Goal: Information Seeking & Learning: Understand process/instructions

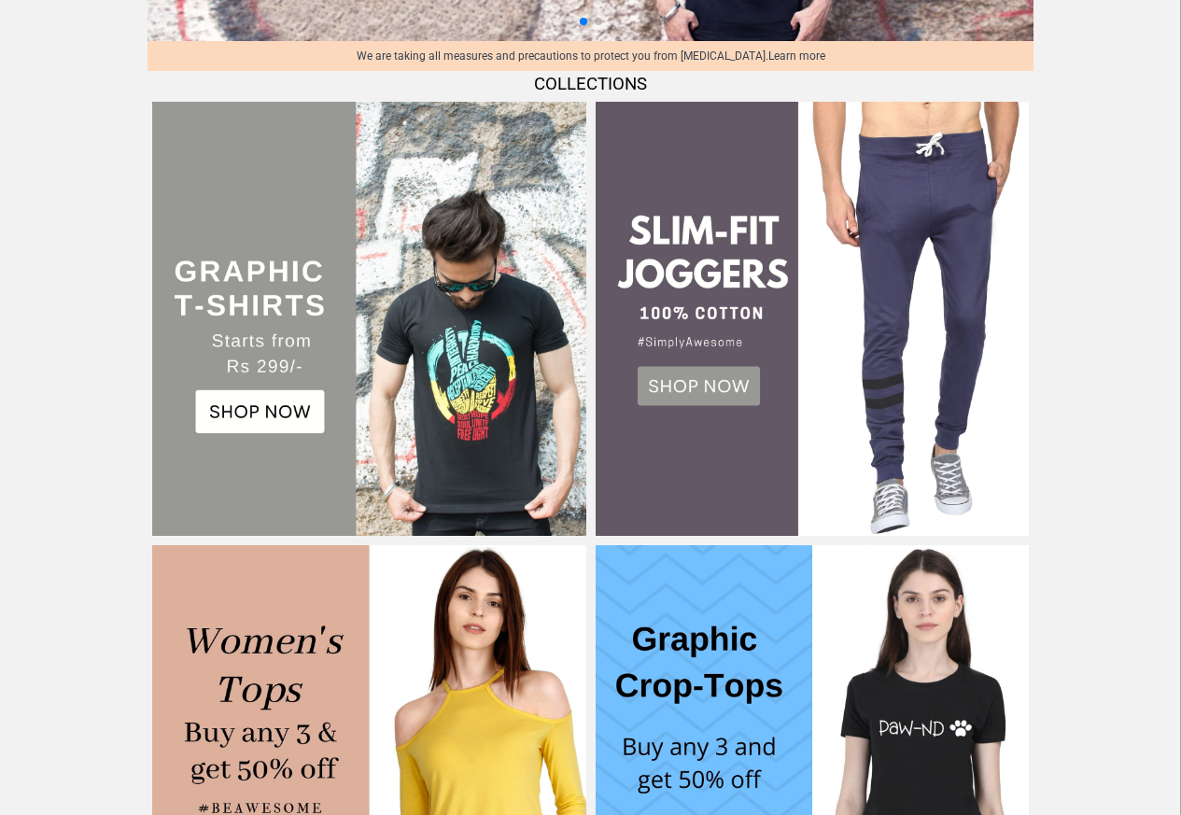
scroll to position [345, 0]
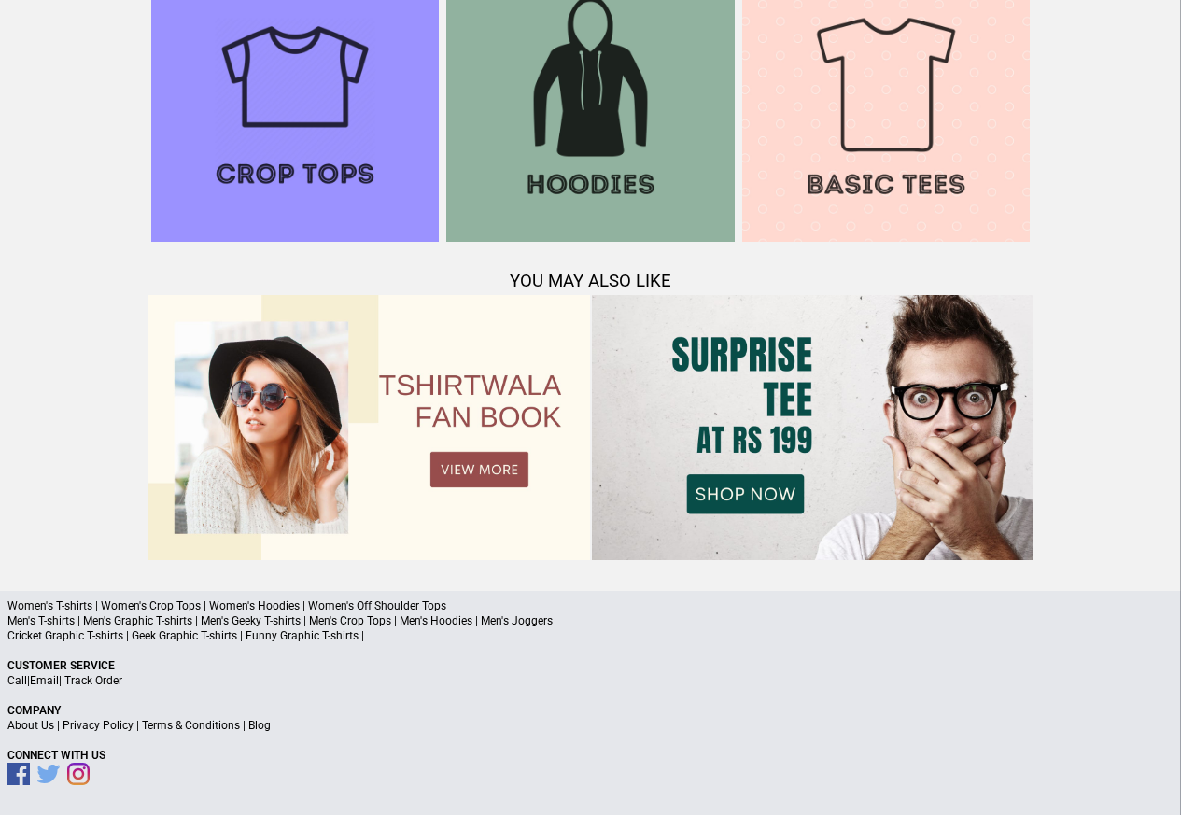
scroll to position [1801, 0]
